Goal: Task Accomplishment & Management: Complete application form

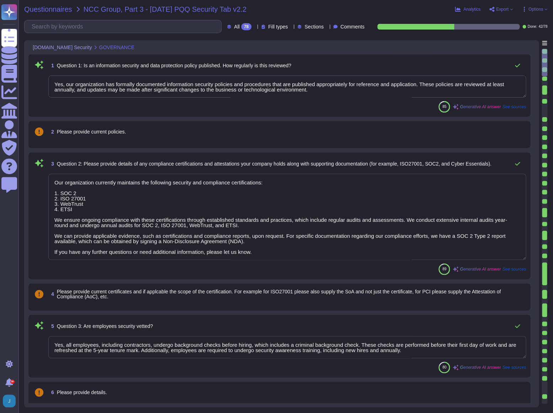
type textarea "Yes, our organization has formally documented information security policies and…"
type textarea "Our organization currently maintains the following security and compliance cert…"
type textarea "Yes, all employees, including contractors, undergo background checks before hir…"
type textarea "Yes, training is provided to all staff on Information Security and Data Protect…"
type textarea "No, we do not engage sub-processors for this service."
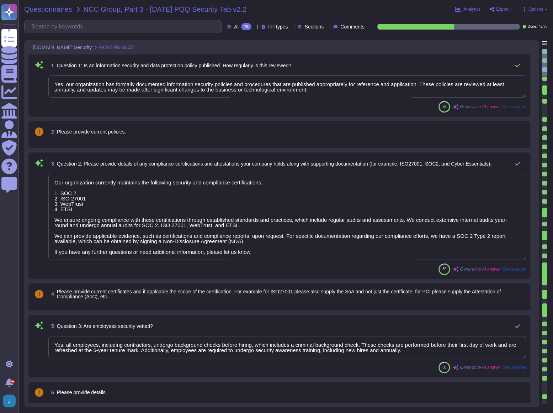
type textarea "Yes, our organization has a documented privacy policy that is available for pub…"
click at [50, 10] on span "Questionnaires" at bounding box center [48, 9] width 48 height 7
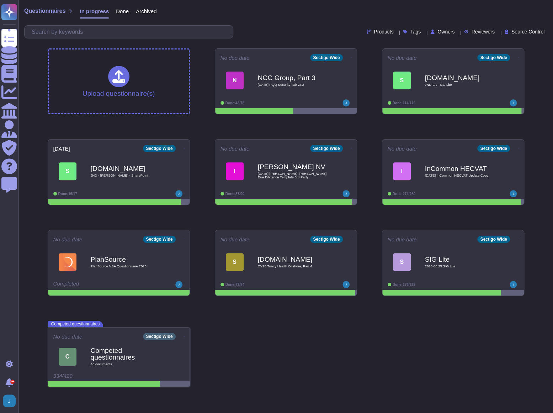
click at [388, 344] on div "Upload questionnaire(s) No due date Sectigo Wide N NCC Group, Part 3 2025 08 26…" at bounding box center [286, 217] width 488 height 349
